Goal: Information Seeking & Learning: Learn about a topic

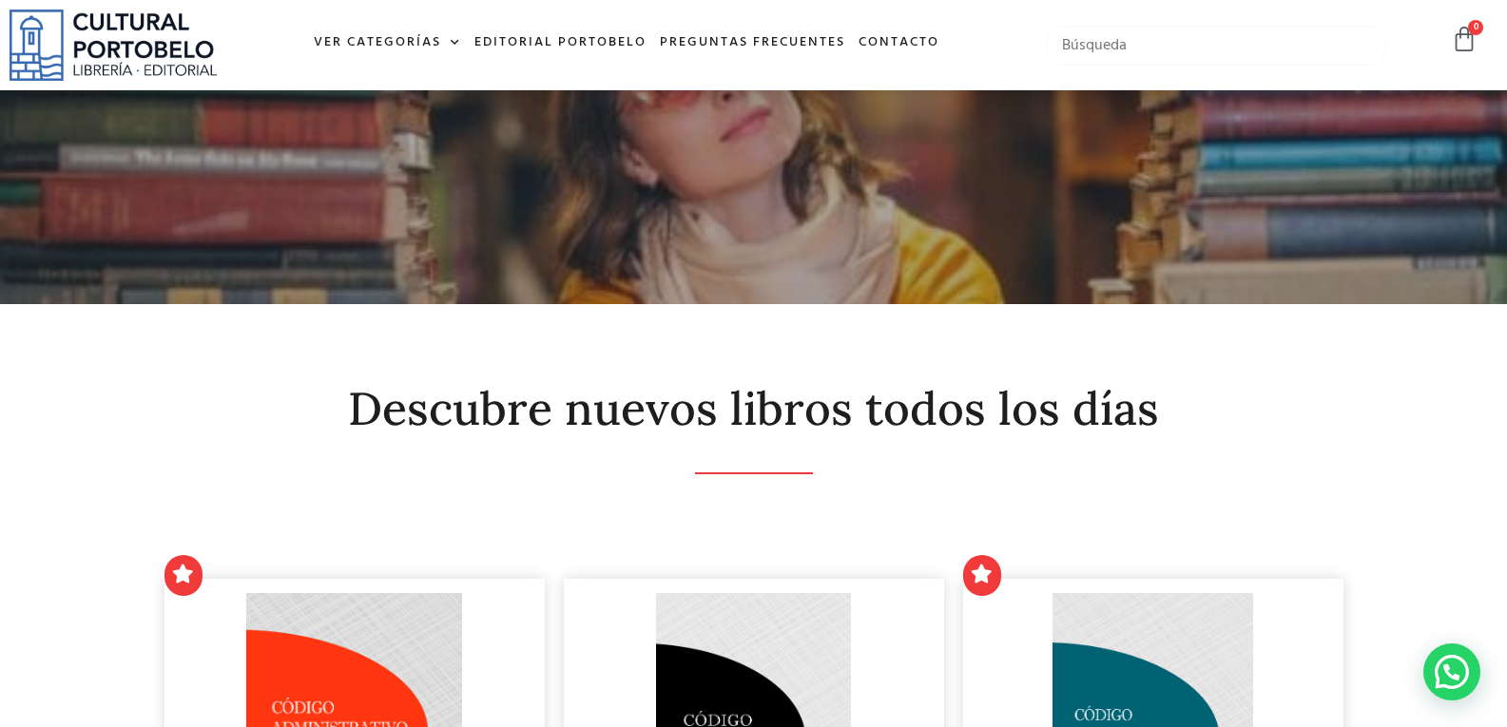
click at [1103, 48] on input "text" at bounding box center [1216, 46] width 341 height 40
type input "S"
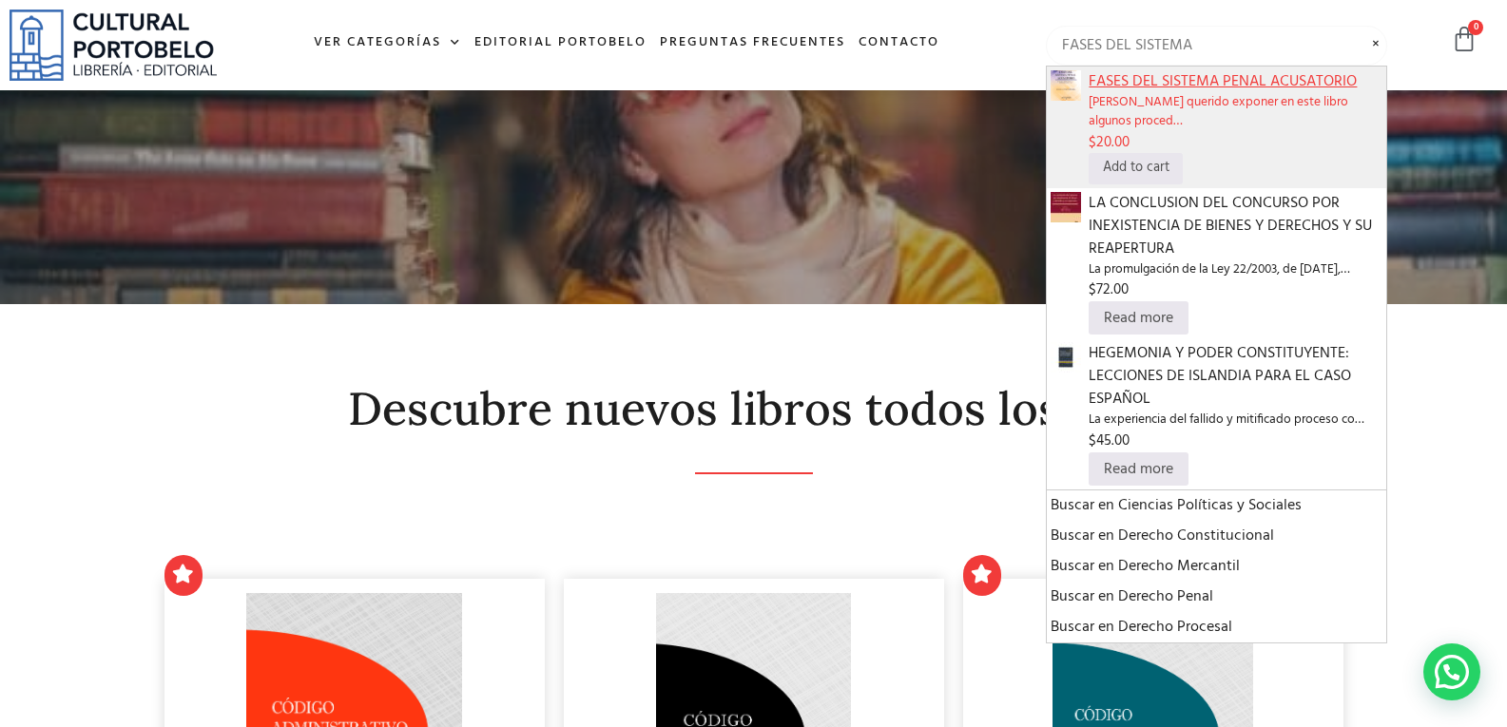
type input "FASES DEL SISTEMA"
click at [1249, 78] on span "FASES DEL SISTEMA PENAL ACUSATORIO" at bounding box center [1236, 81] width 294 height 23
